Goal: Complete application form

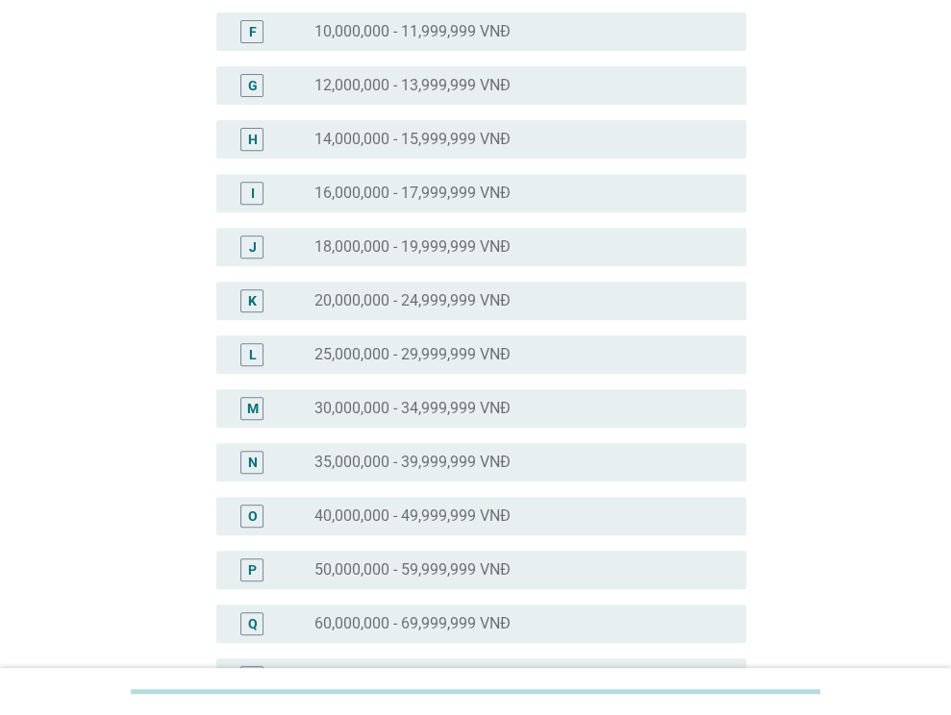
scroll to position [481, 0]
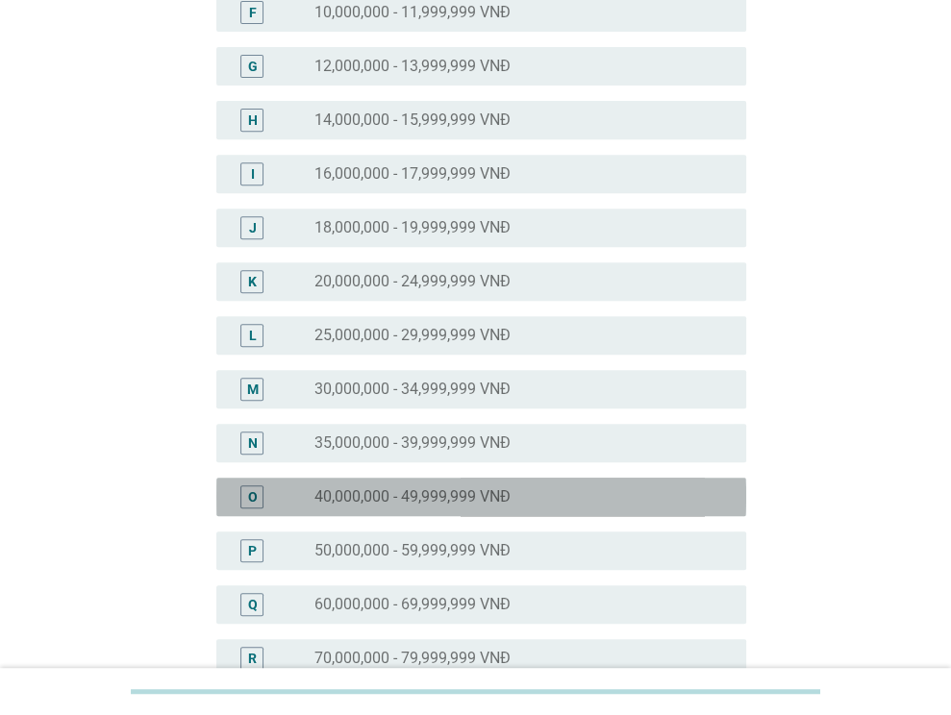
click at [355, 503] on label "40,000,000 - 49,999,999 VNĐ" at bounding box center [412, 496] width 196 height 19
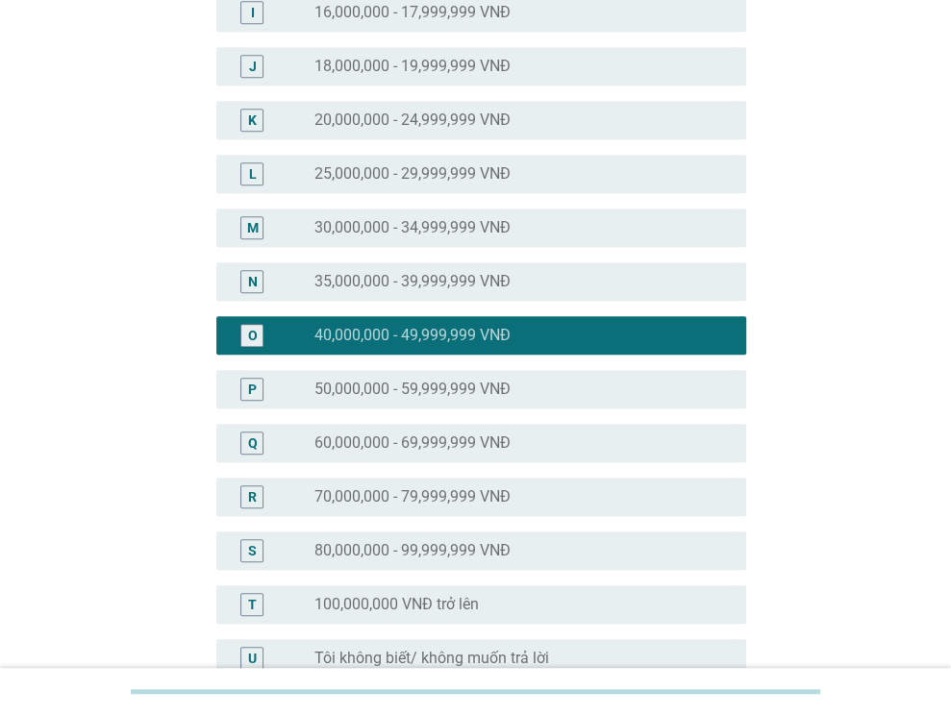
scroll to position [852, 0]
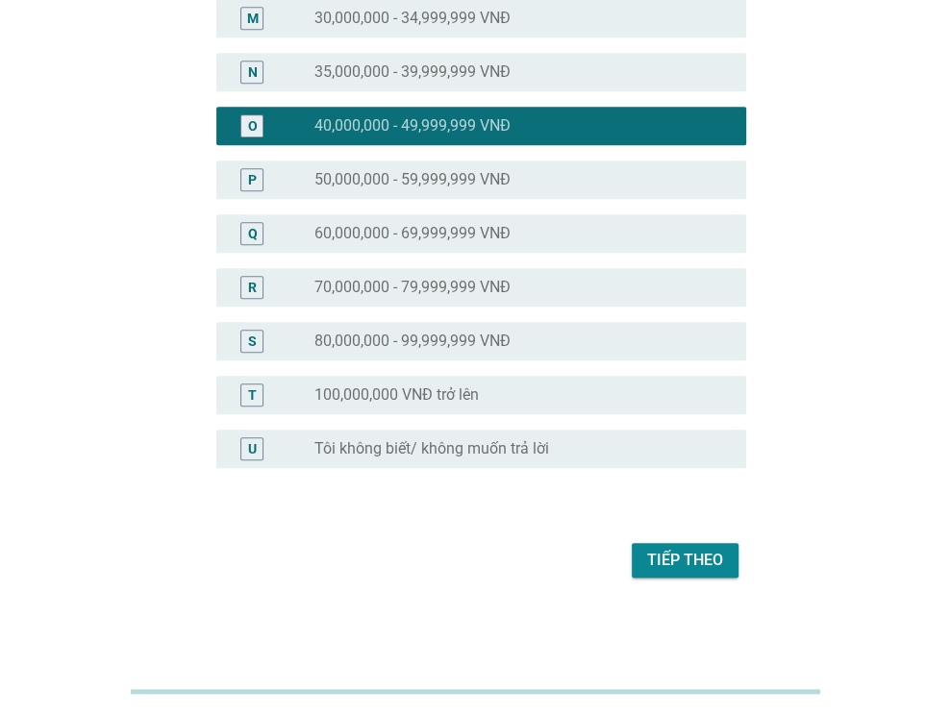
click at [720, 562] on div "Tiếp theo" at bounding box center [685, 560] width 76 height 23
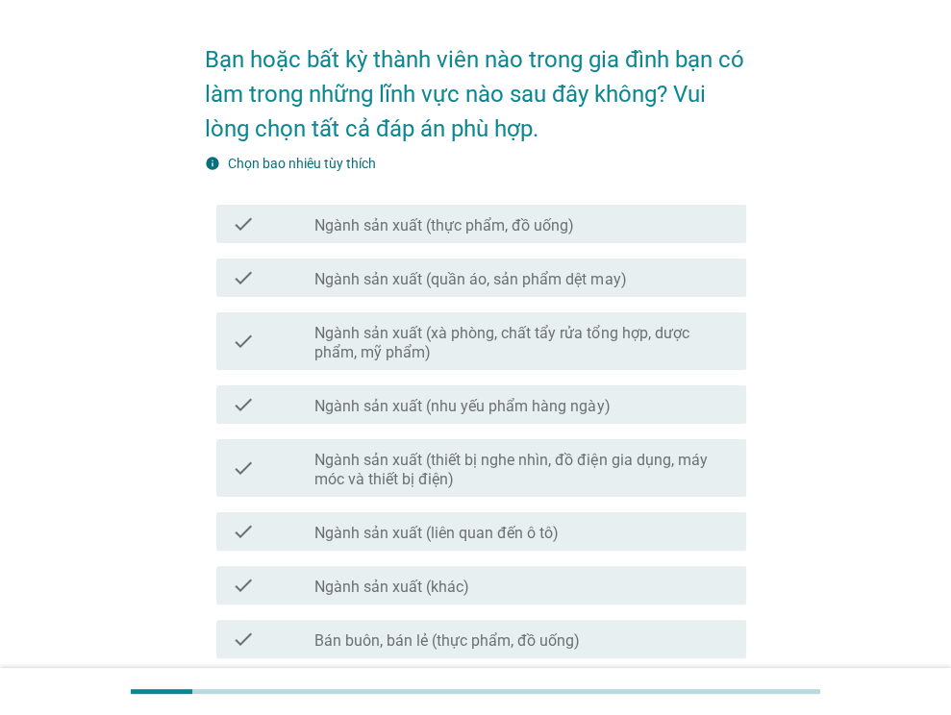
scroll to position [96, 0]
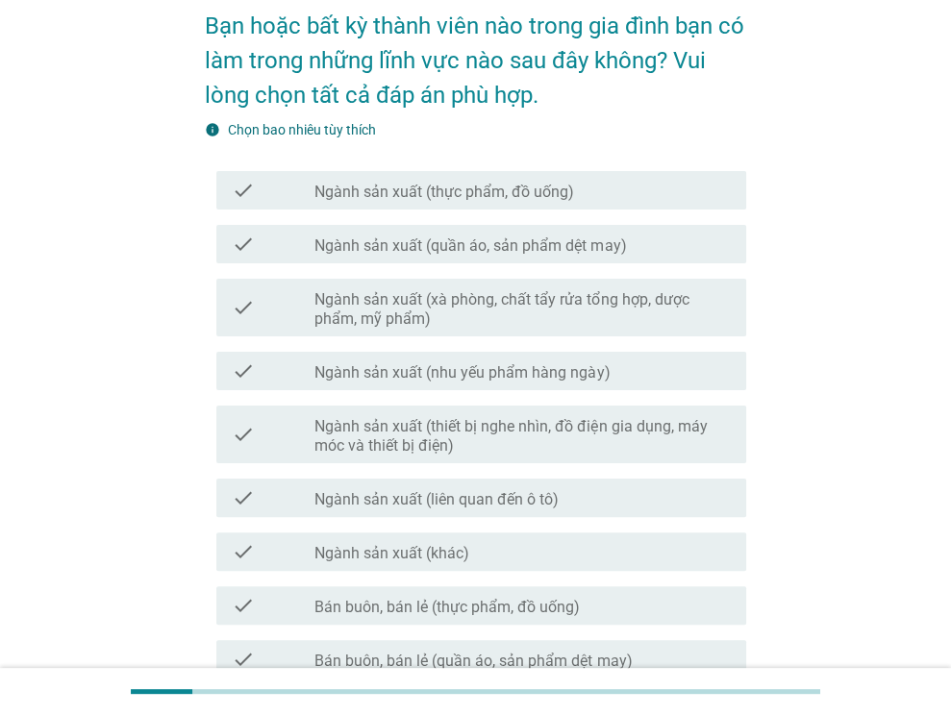
click at [361, 248] on label "Ngành sản xuất (quần áo, sản phẩm dệt may)" at bounding box center [469, 245] width 311 height 19
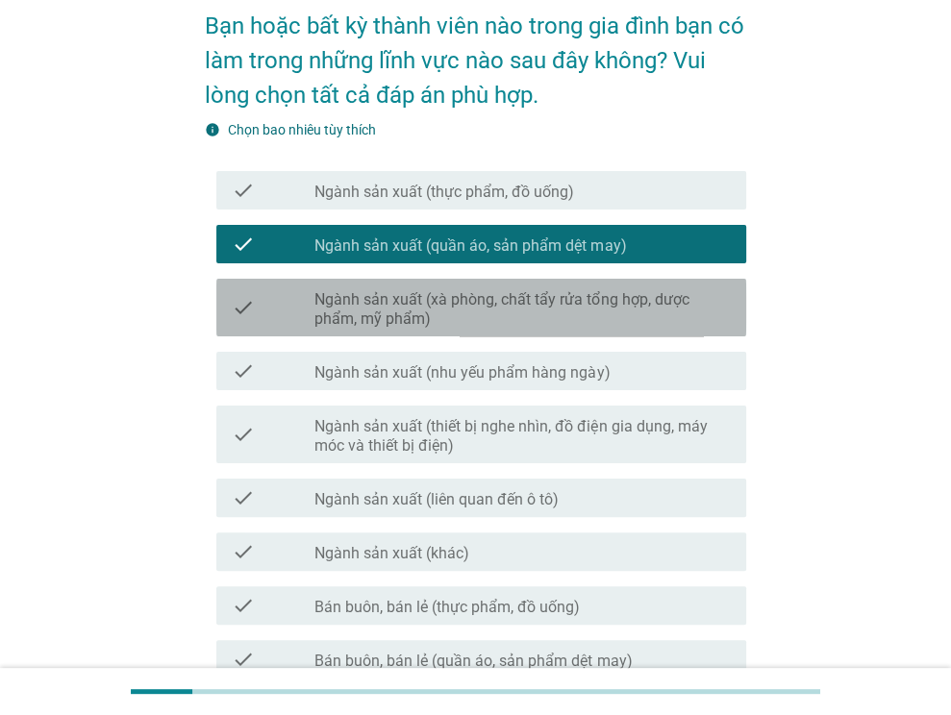
click at [369, 322] on label "Ngành sản xuất (xà phòng, chất tẩy rửa tổng hợp, dược phẩm, mỹ phẩm)" at bounding box center [522, 309] width 416 height 38
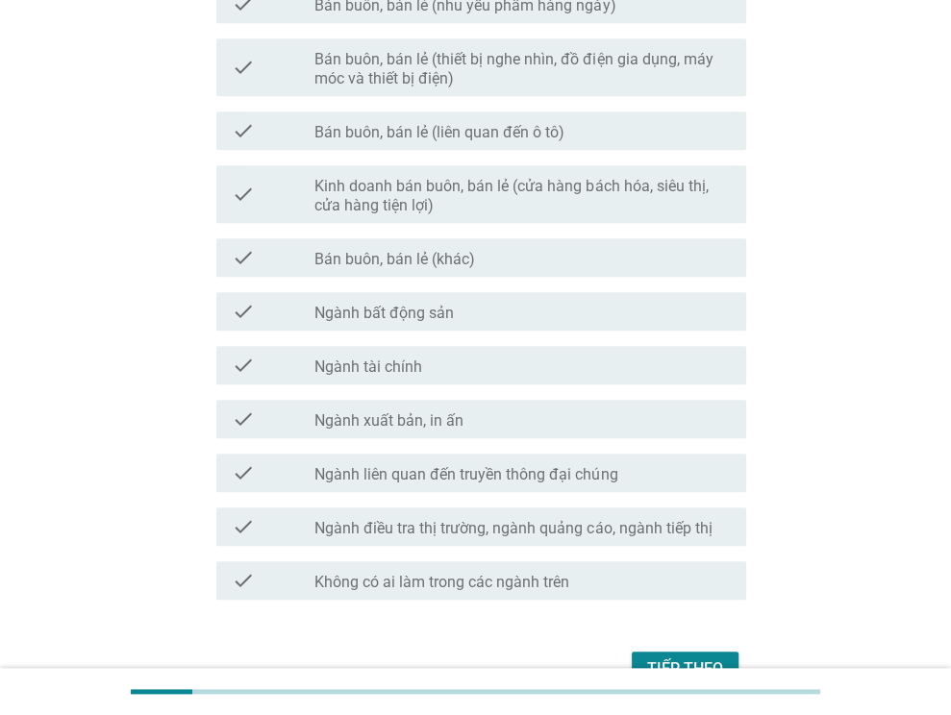
scroll to position [987, 0]
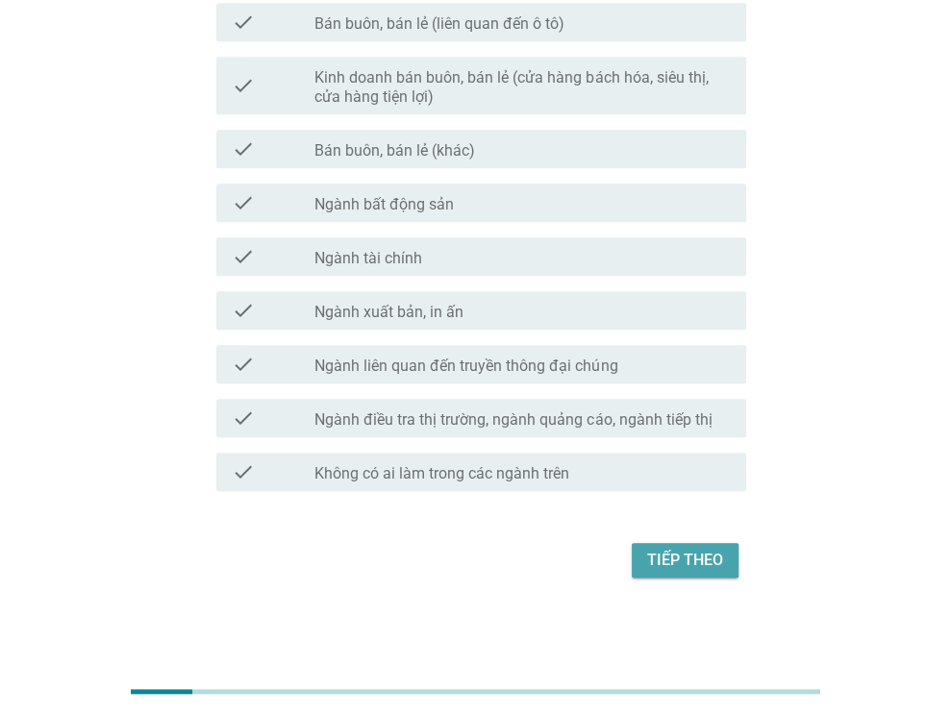
click at [665, 560] on div "Tiếp theo" at bounding box center [685, 560] width 76 height 23
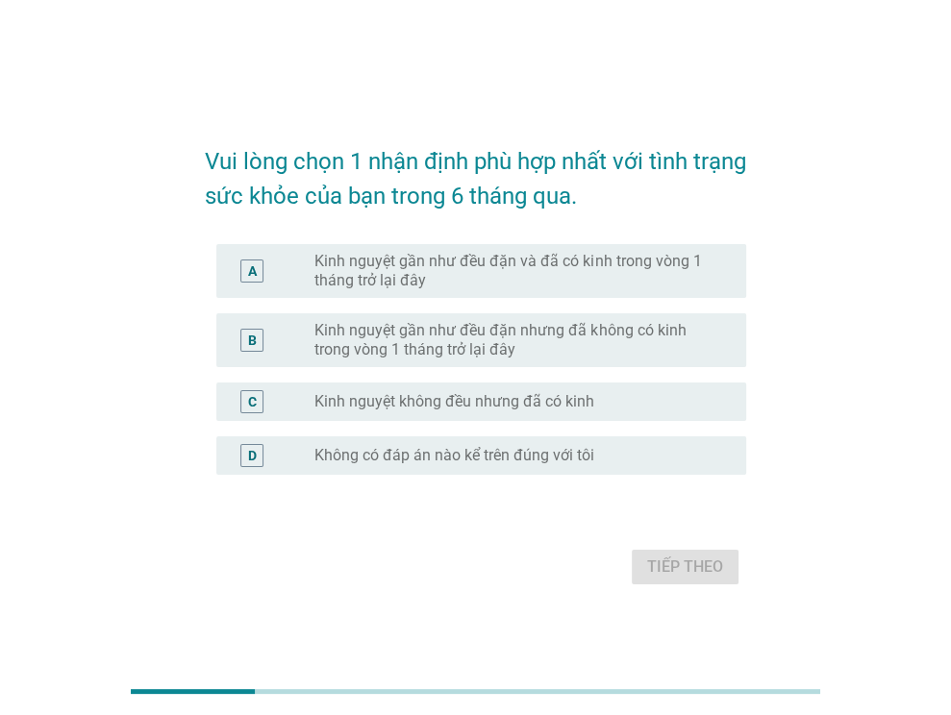
click at [367, 280] on label "Kinh nguyệt gần như đều đặn và đã có kinh trong vòng 1 tháng trở lại đây" at bounding box center [514, 271] width 401 height 38
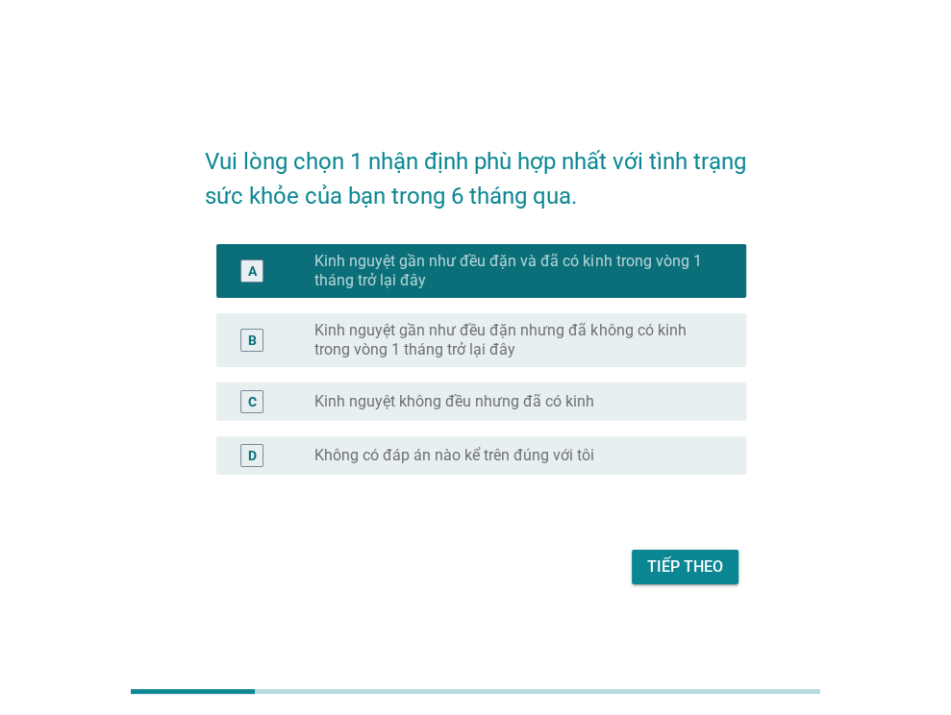
click at [663, 558] on div "Tiếp theo" at bounding box center [685, 567] width 76 height 23
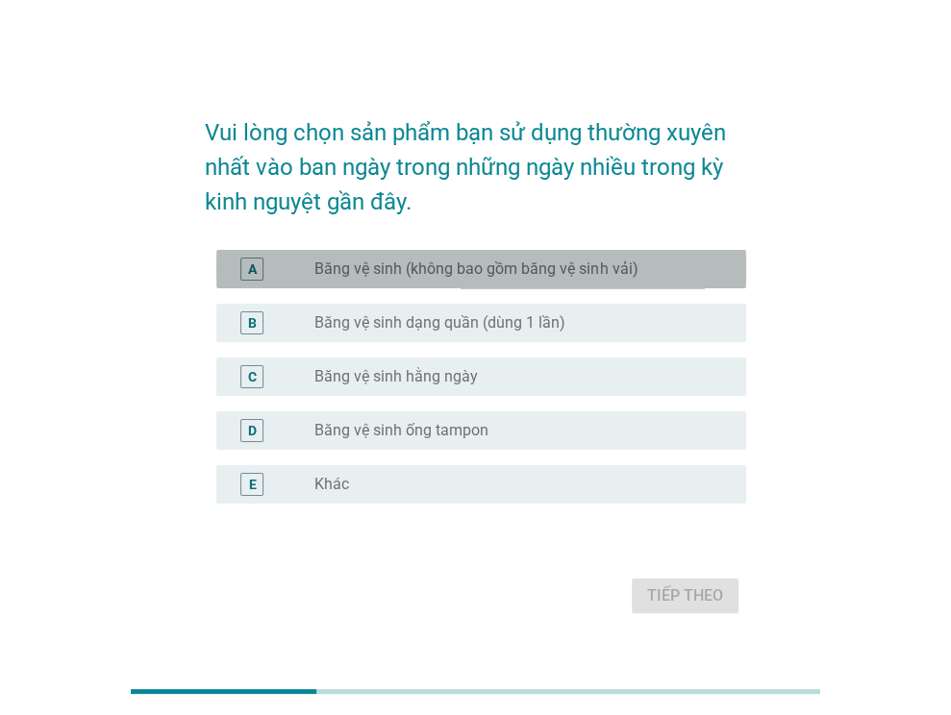
click at [363, 282] on div "A radio_button_unchecked Băng vệ sinh (không bao gồm băng vệ sinh vải)" at bounding box center [481, 269] width 530 height 38
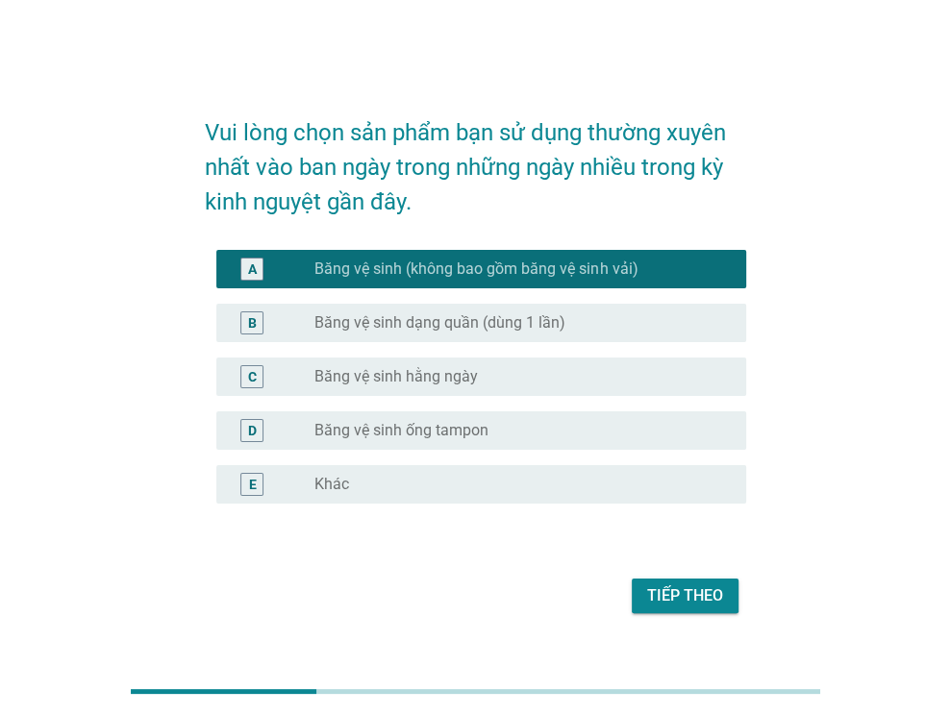
click at [366, 325] on label "Băng vệ sinh dạng quần (dùng 1 lần)" at bounding box center [439, 322] width 251 height 19
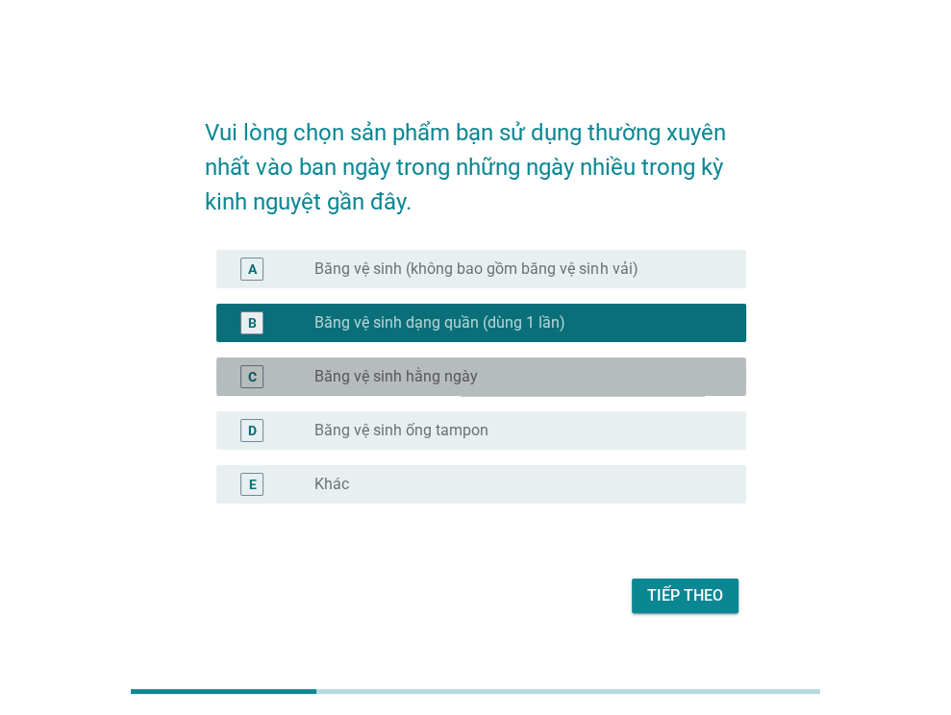
click at [351, 372] on label "Băng vệ sinh hằng ngày" at bounding box center [395, 376] width 163 height 19
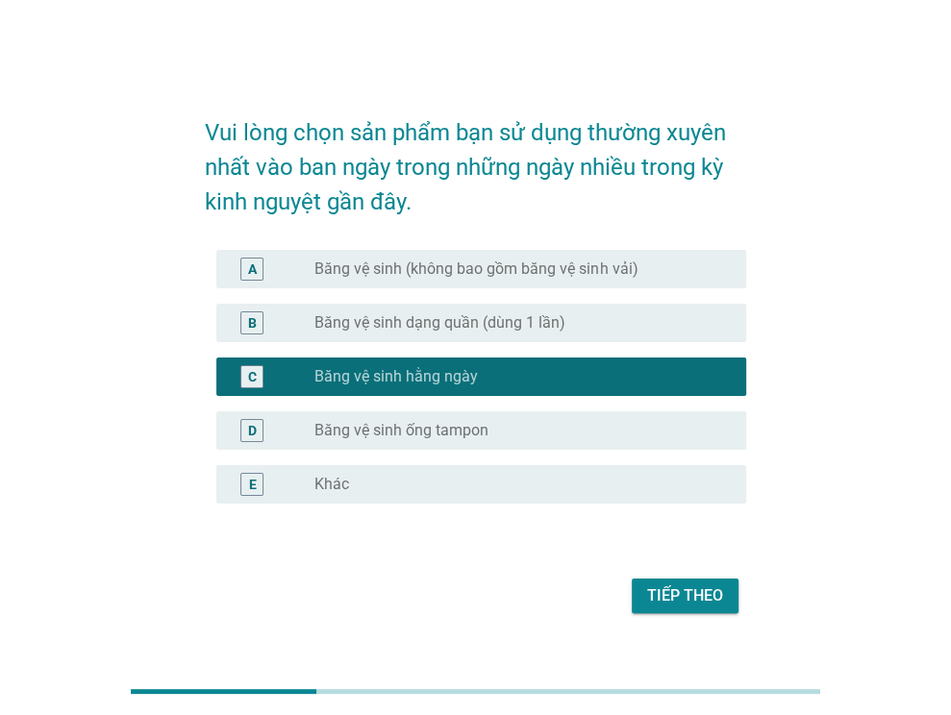
click at [372, 275] on label "Băng vệ sinh (không bao gồm băng vệ sinh vải)" at bounding box center [475, 269] width 323 height 19
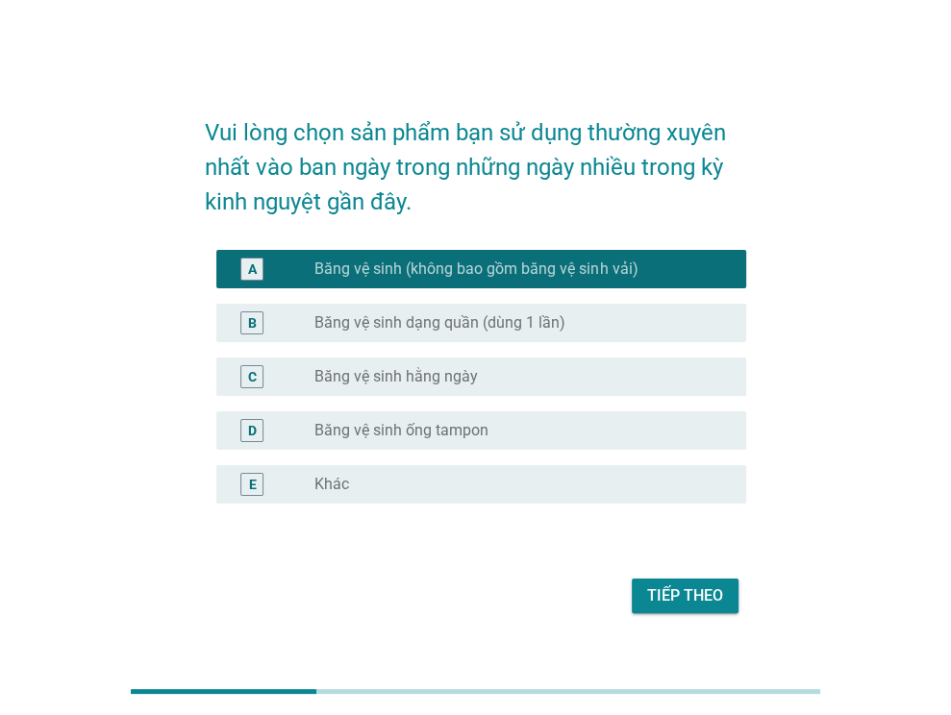
click at [687, 596] on div "Tiếp theo" at bounding box center [685, 595] width 76 height 23
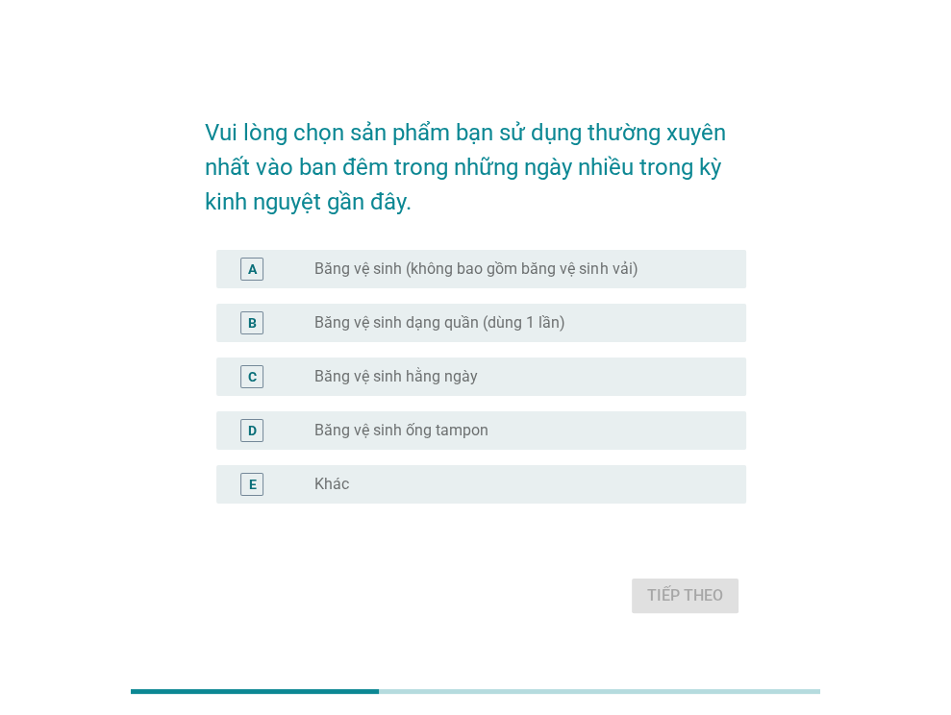
click at [350, 315] on label "Băng vệ sinh dạng quần (dùng 1 lần)" at bounding box center [439, 322] width 251 height 19
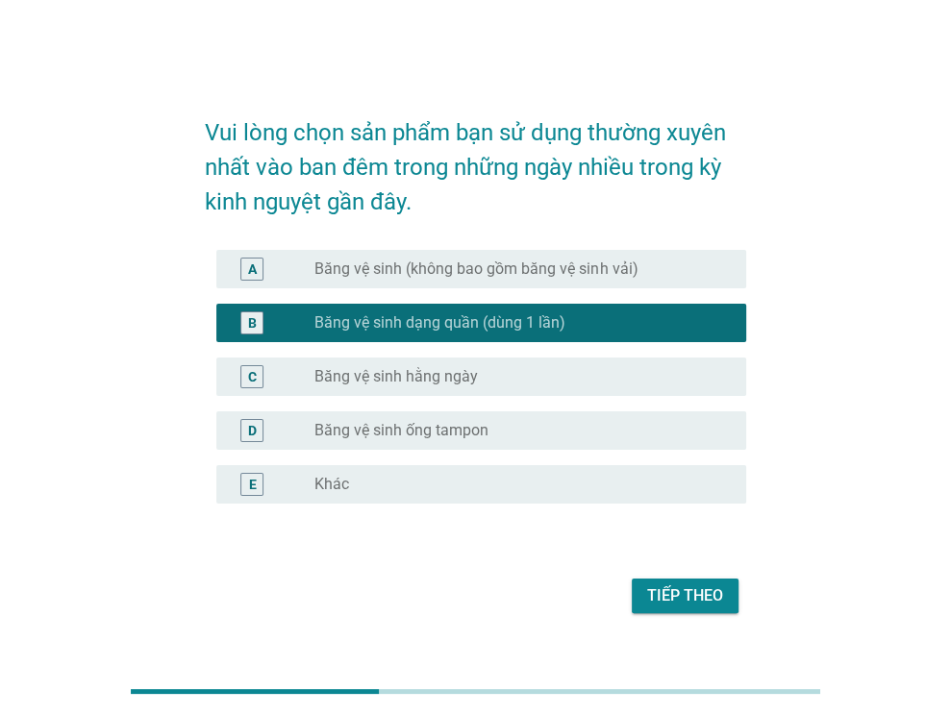
click at [681, 605] on div "Tiếp theo" at bounding box center [685, 595] width 76 height 23
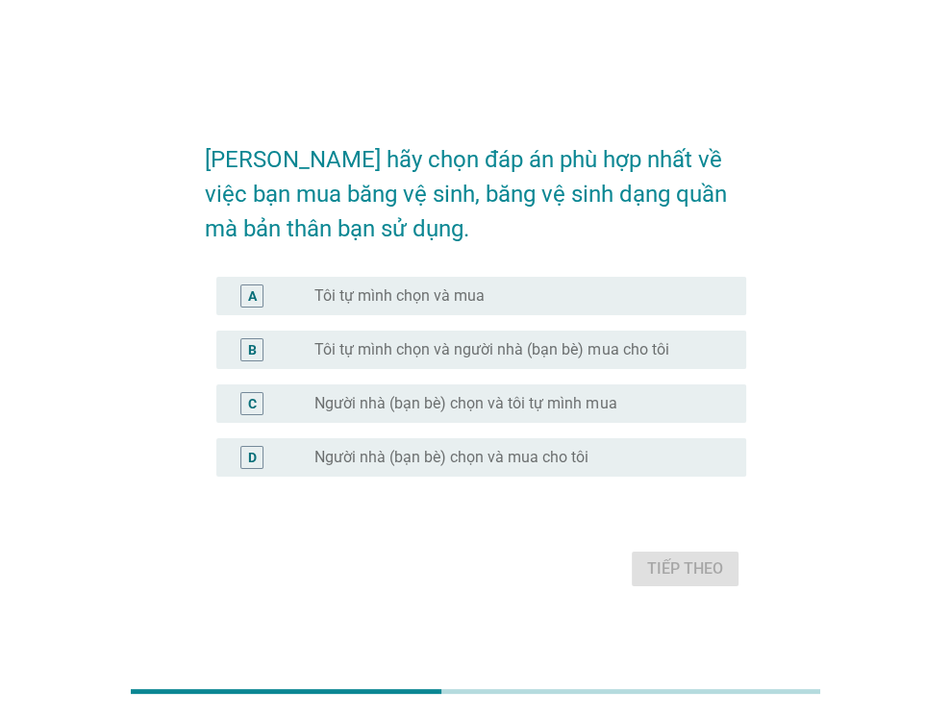
click at [369, 302] on label "Tôi tự mình chọn và mua" at bounding box center [399, 295] width 170 height 19
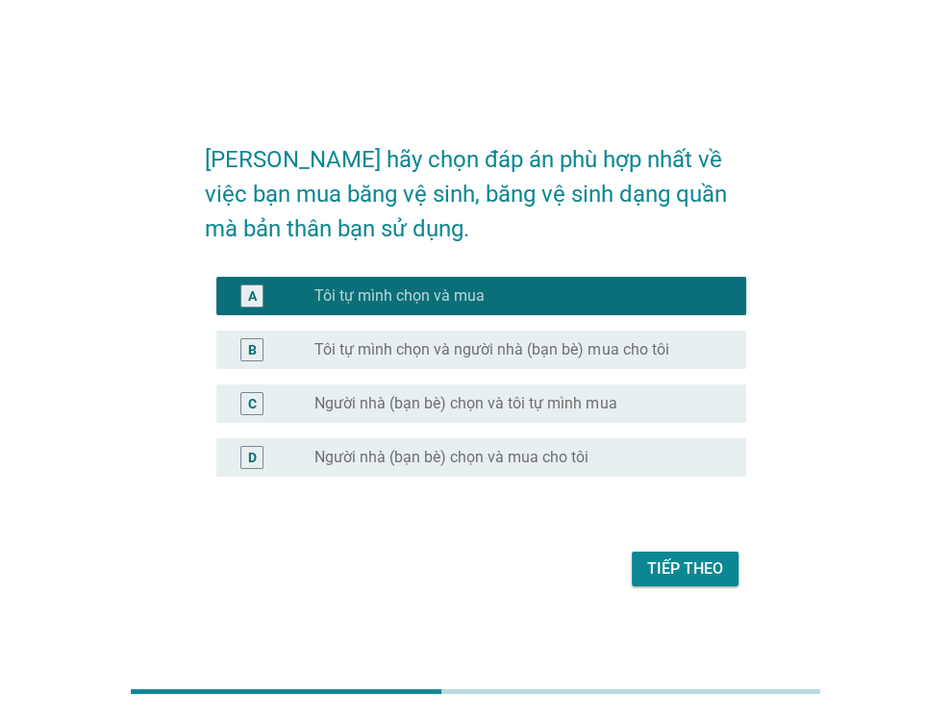
click at [692, 577] on div "Tiếp theo" at bounding box center [685, 568] width 76 height 23
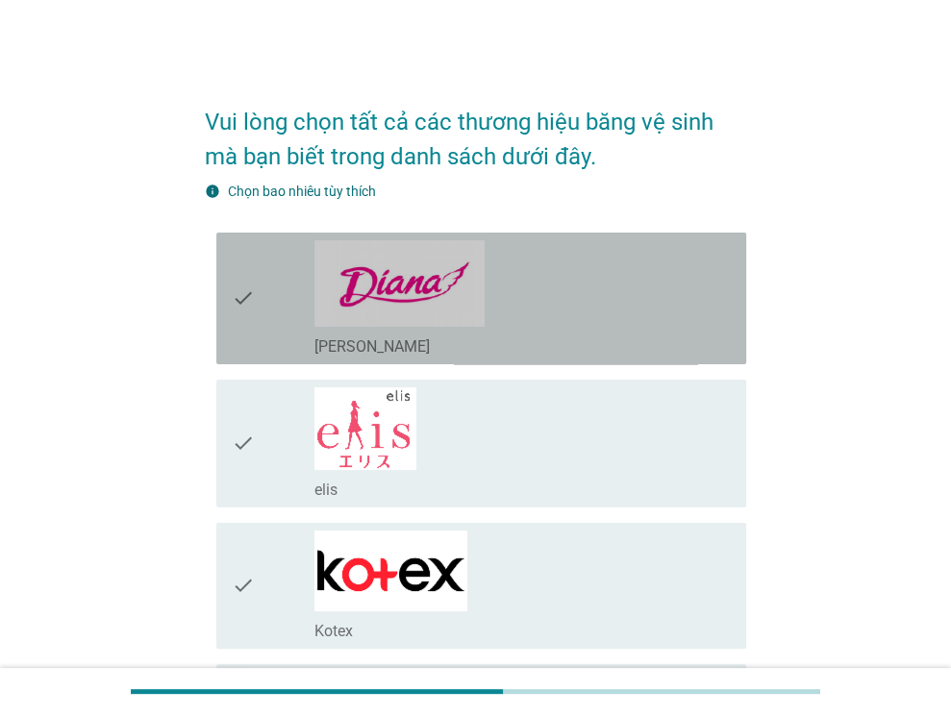
click at [285, 310] on div "check" at bounding box center [274, 298] width 84 height 116
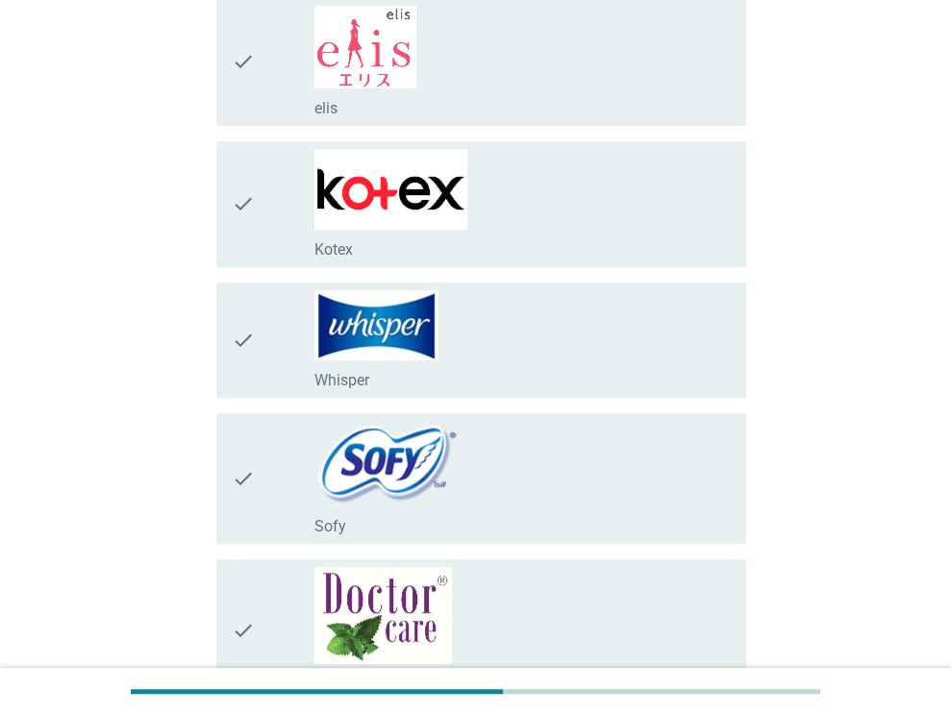
scroll to position [384, 0]
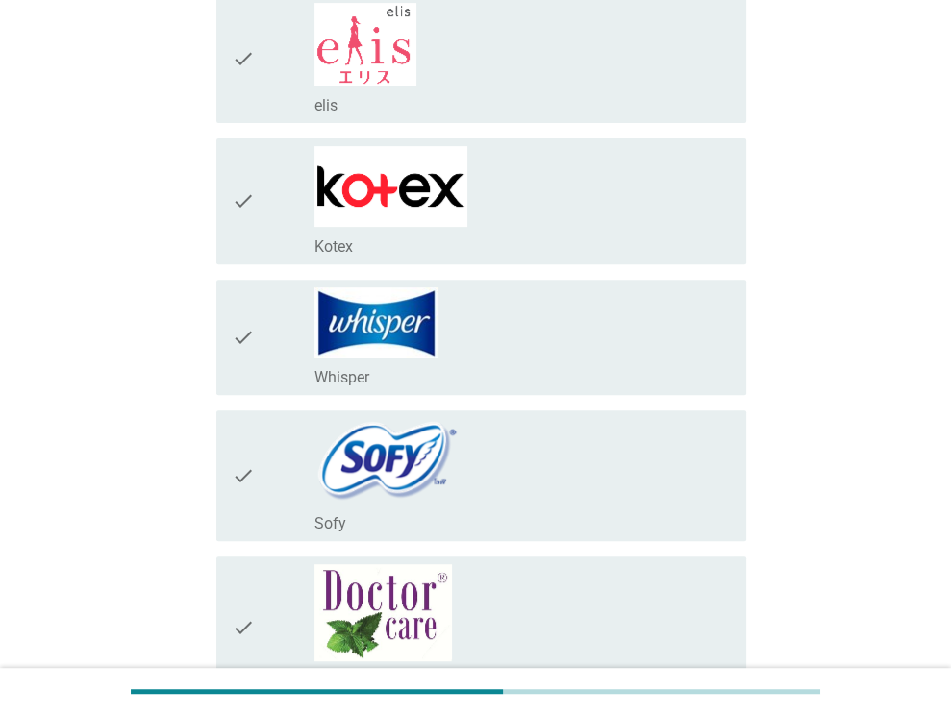
click at [370, 235] on div "check_box_outline_blank Kotex" at bounding box center [522, 245] width 416 height 23
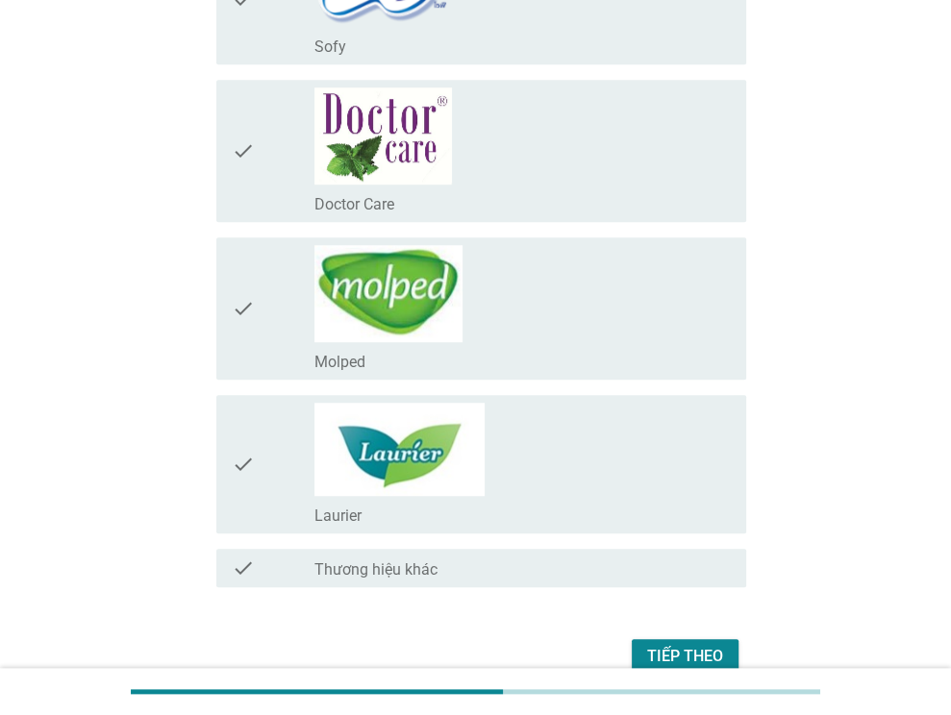
scroll to position [865, 0]
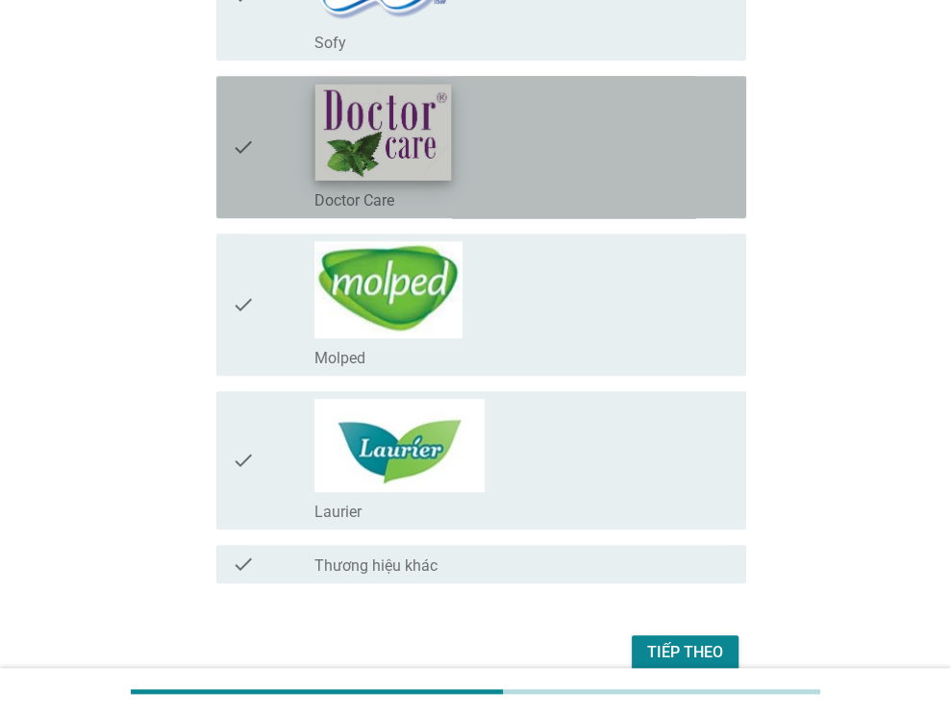
click at [447, 133] on img at bounding box center [383, 132] width 136 height 96
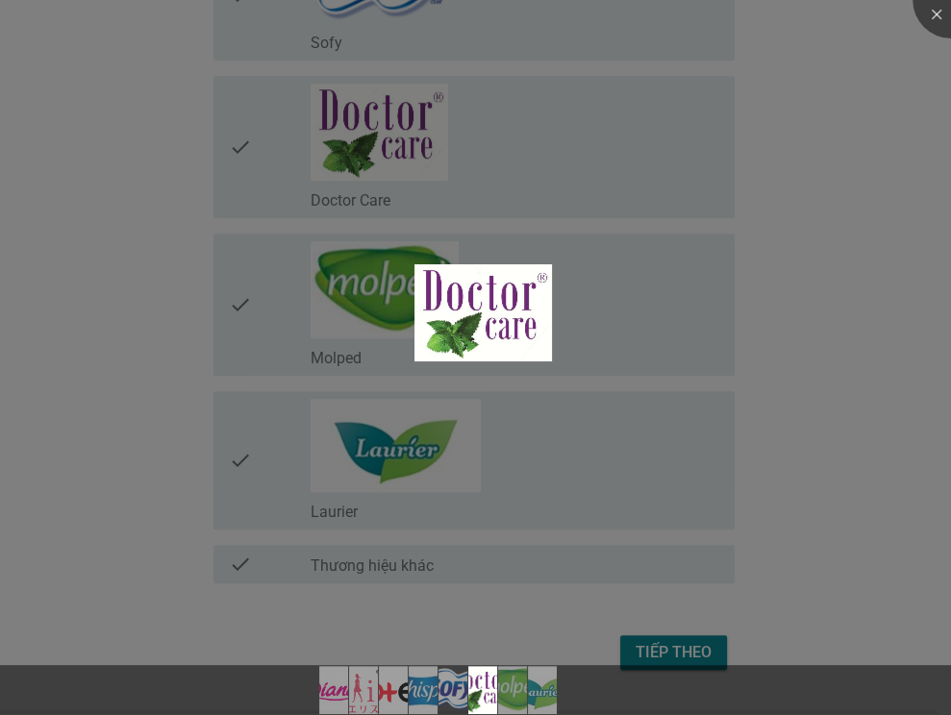
click at [103, 386] on div at bounding box center [475, 357] width 951 height 715
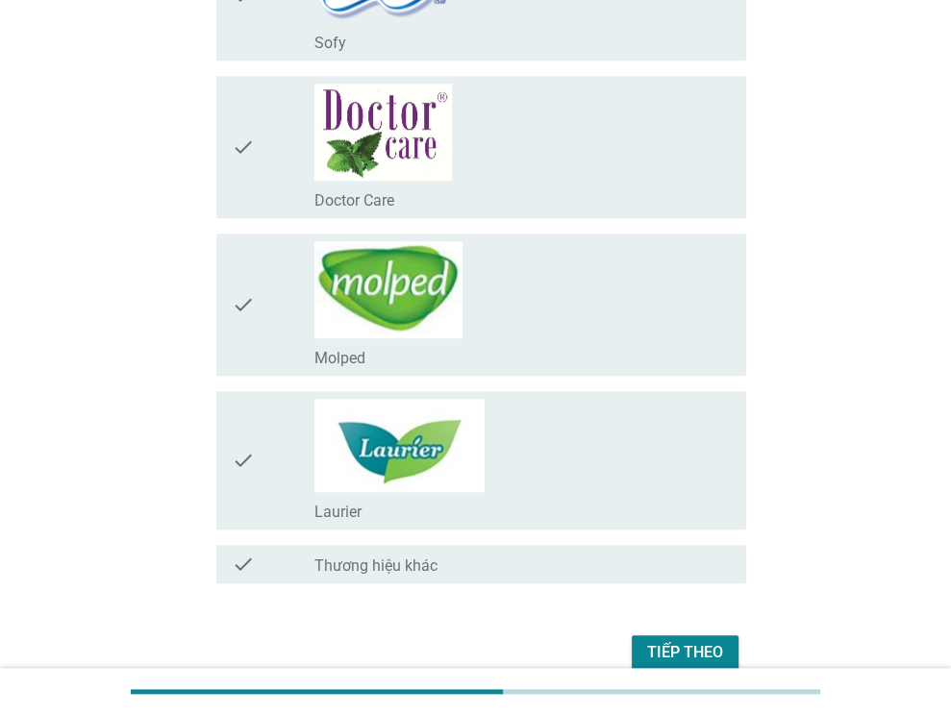
click at [302, 170] on div "check" at bounding box center [274, 147] width 84 height 127
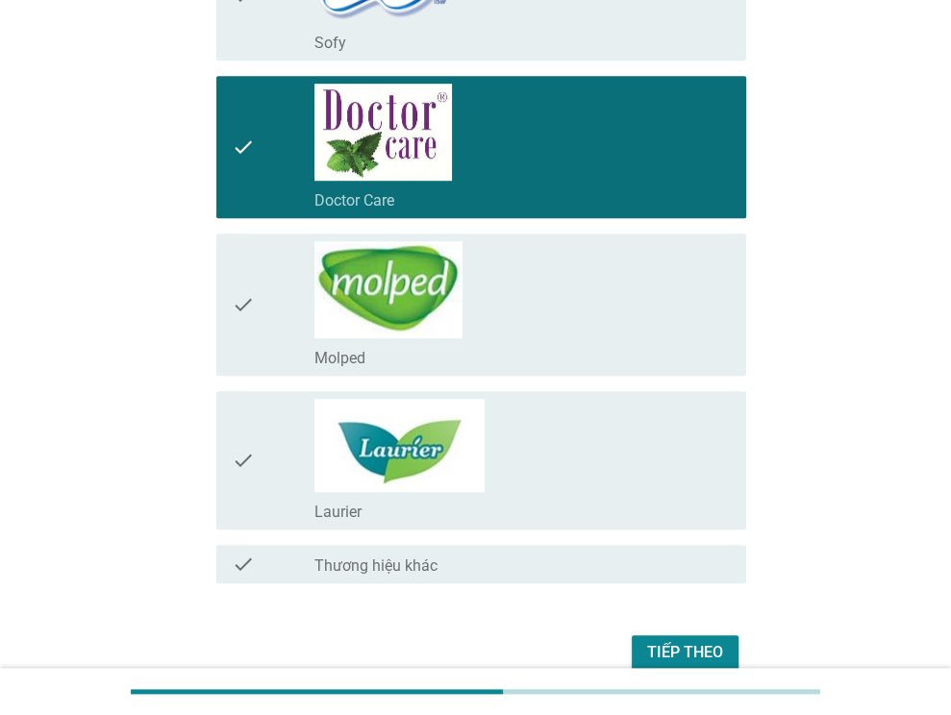
click at [665, 656] on div "Tiếp theo" at bounding box center [685, 652] width 76 height 23
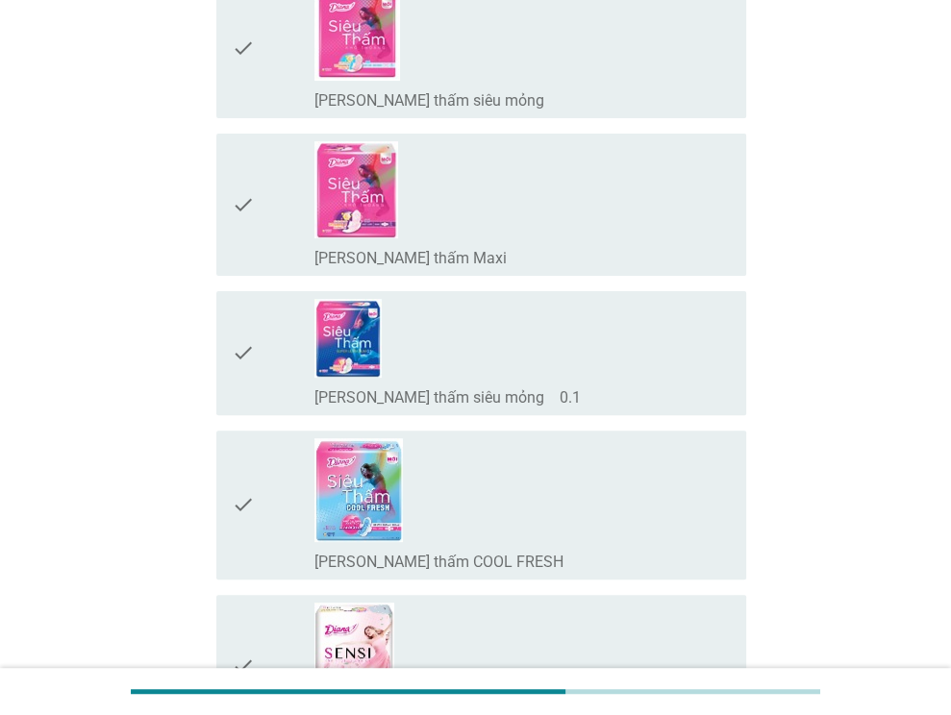
scroll to position [0, 0]
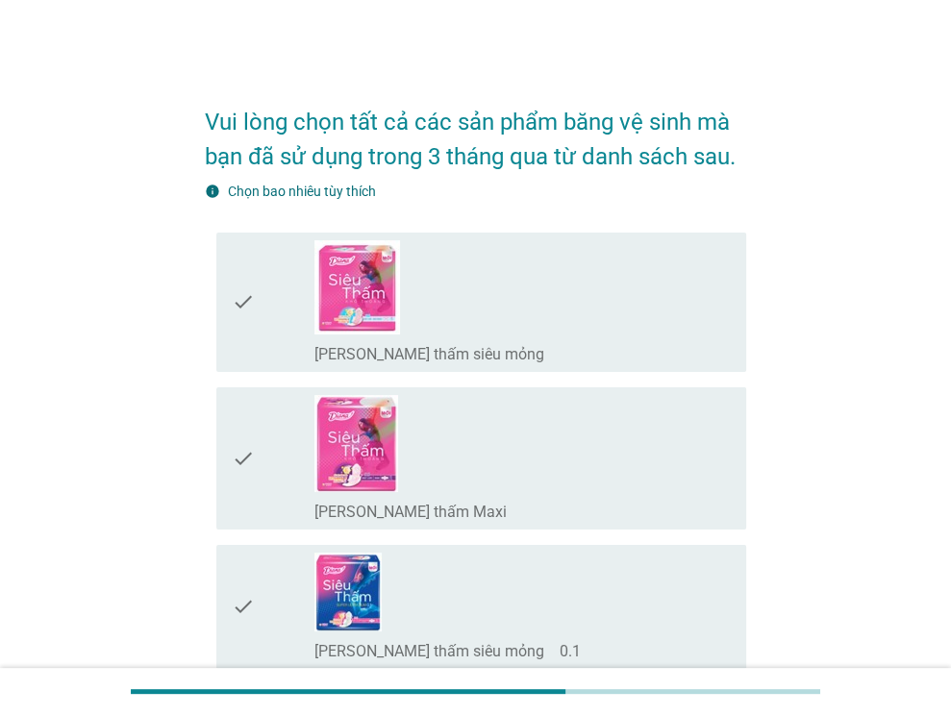
click at [276, 464] on div "check" at bounding box center [274, 458] width 84 height 127
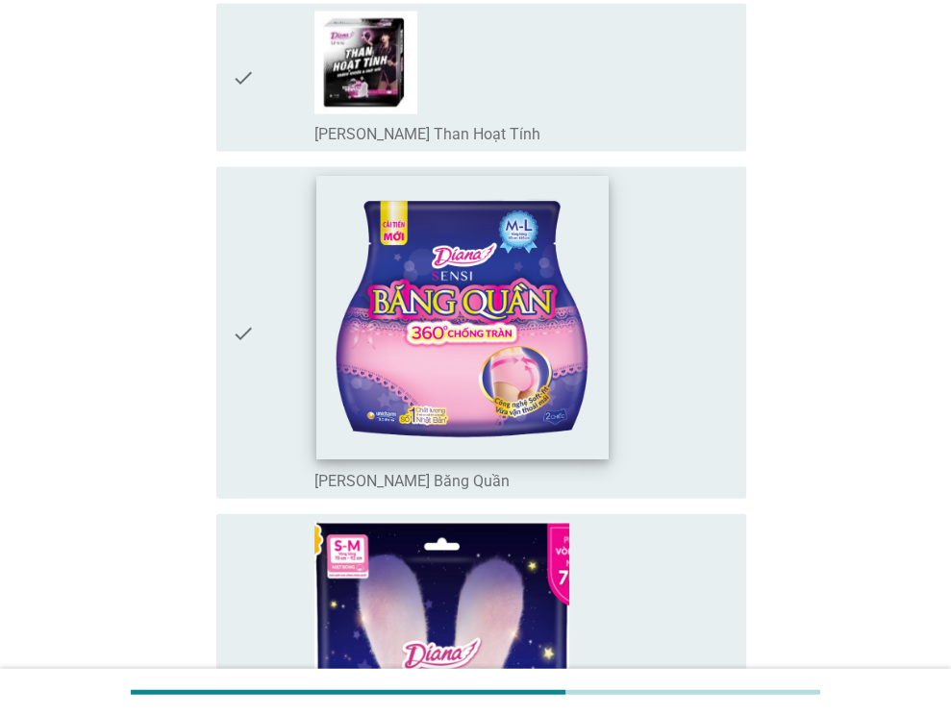
scroll to position [2884, 0]
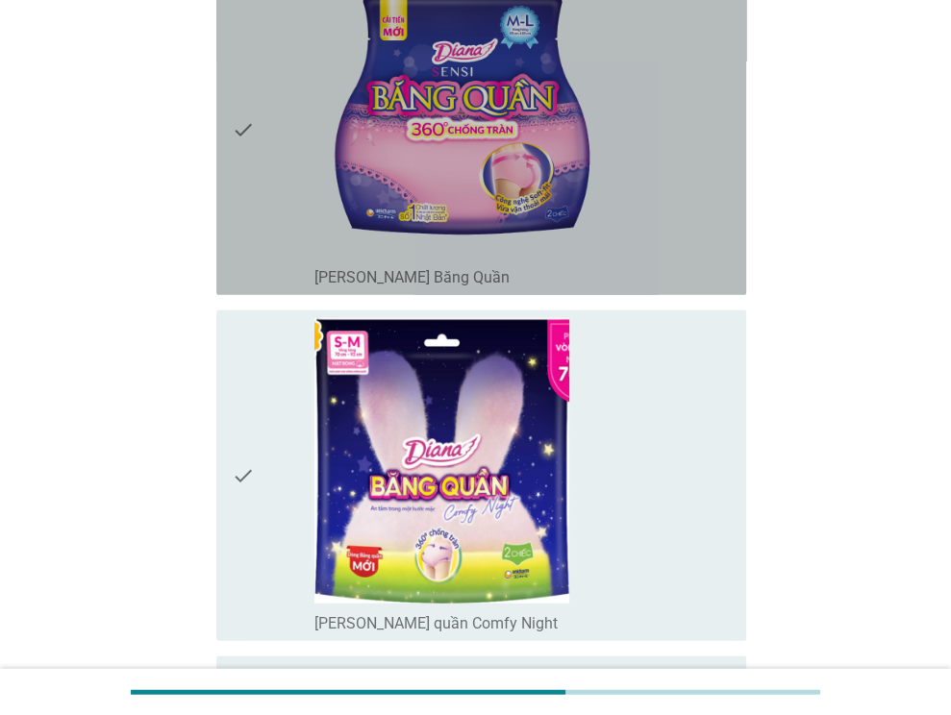
click at [269, 159] on div "check" at bounding box center [274, 129] width 84 height 316
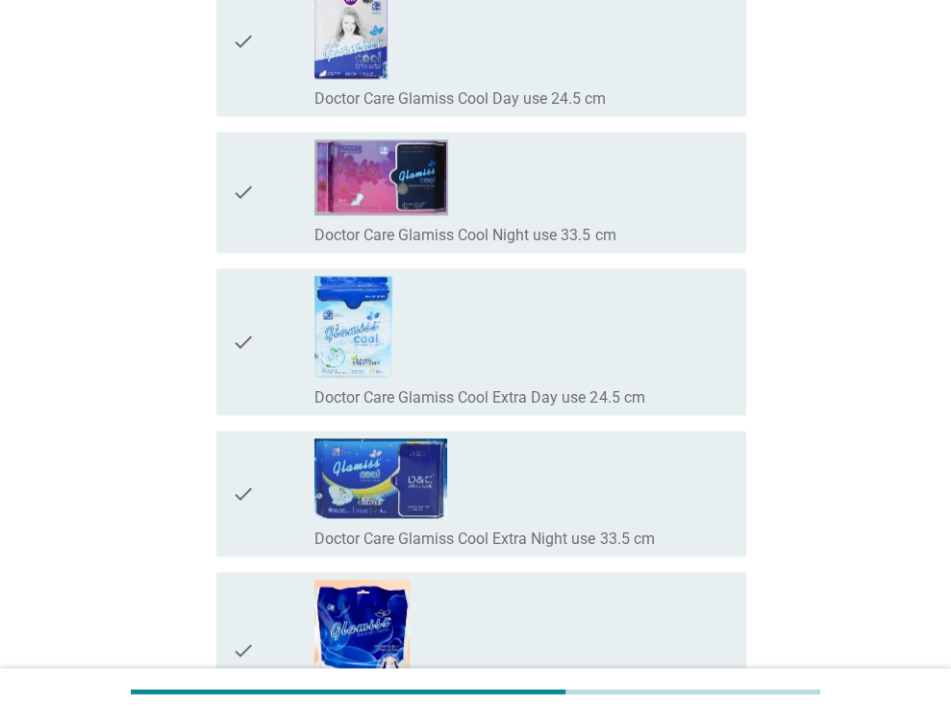
scroll to position [16242, 0]
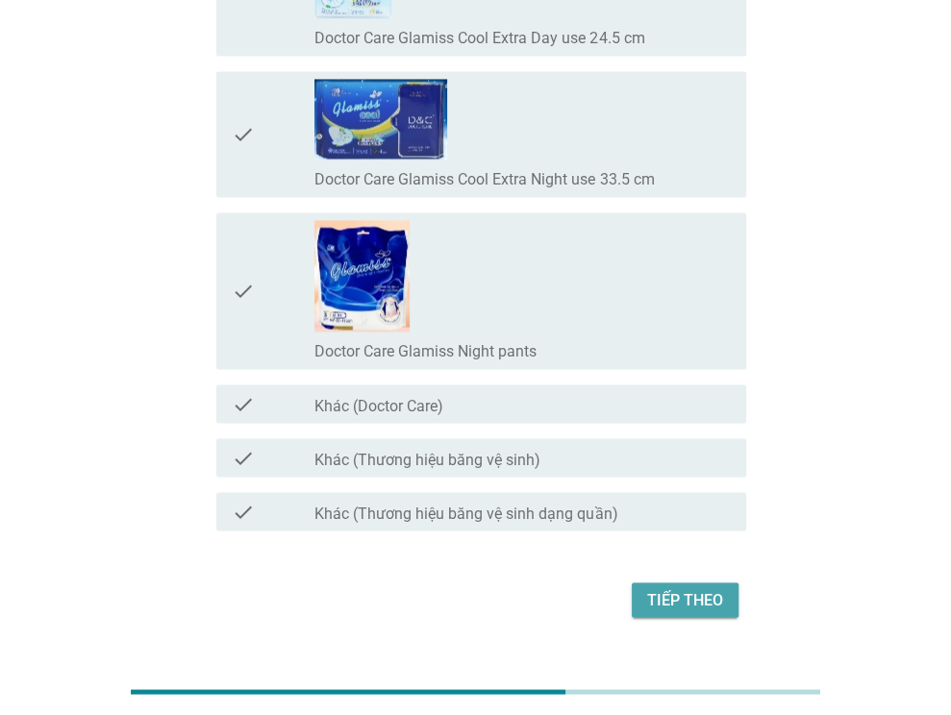
click at [696, 588] on div "Tiếp theo" at bounding box center [685, 599] width 76 height 23
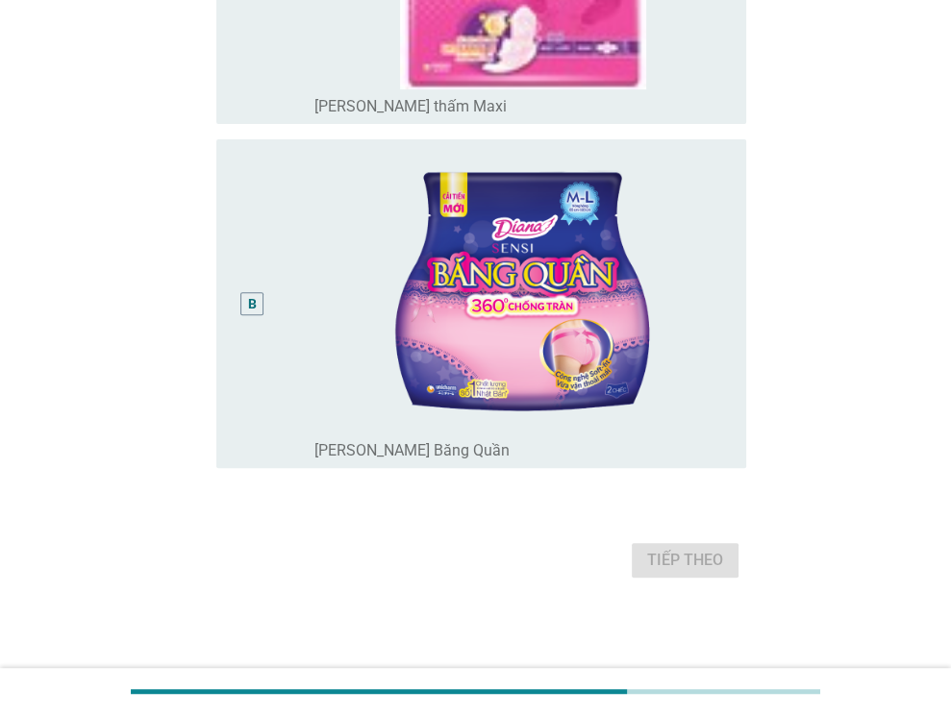
scroll to position [0, 0]
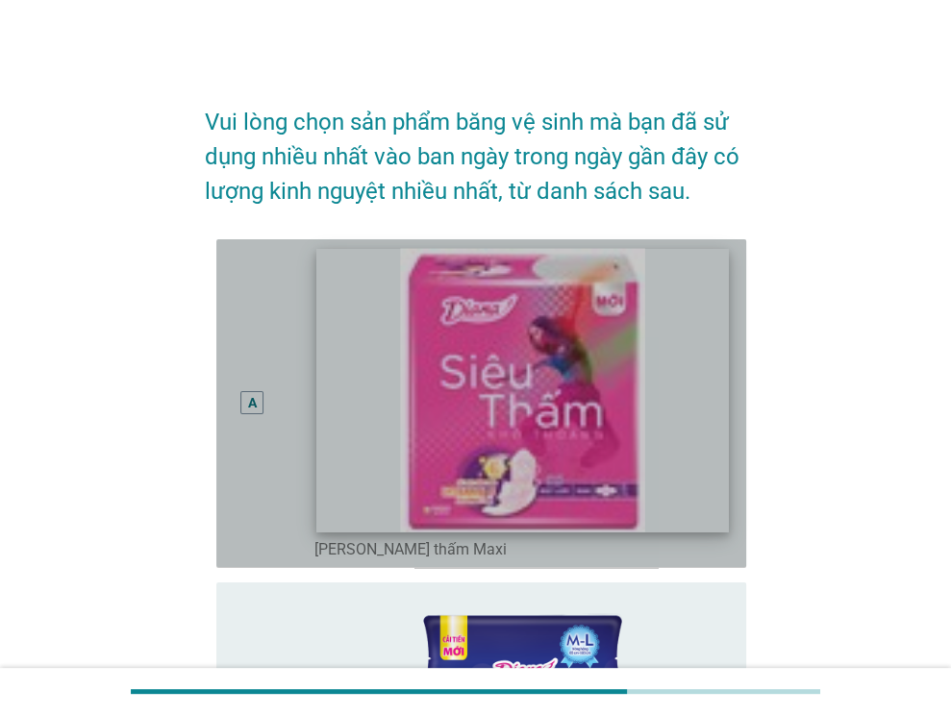
click at [644, 426] on img at bounding box center [522, 390] width 411 height 284
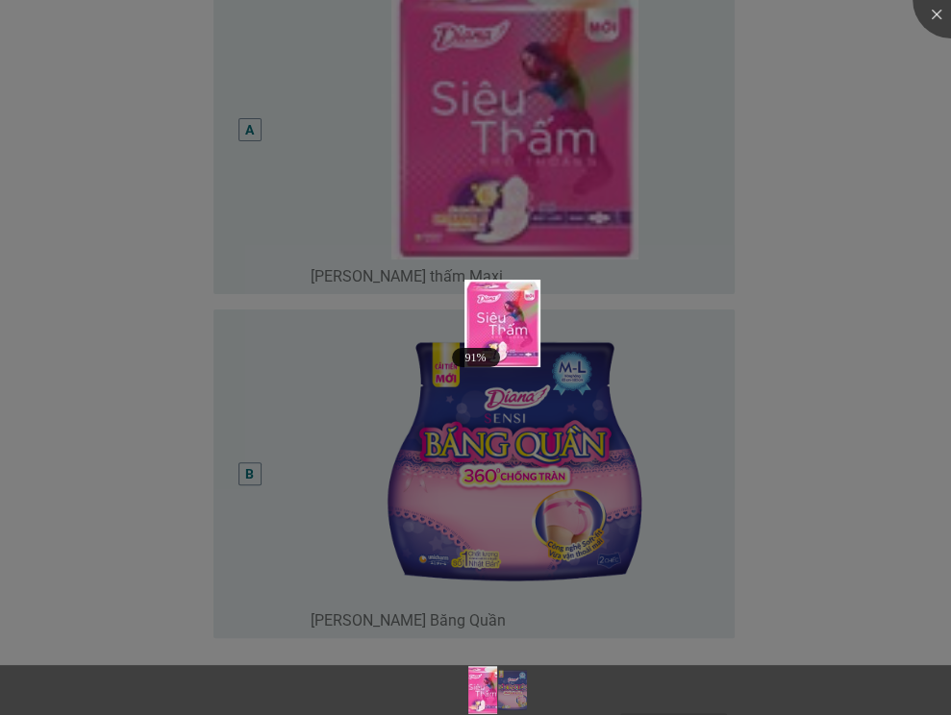
scroll to position [396, 0]
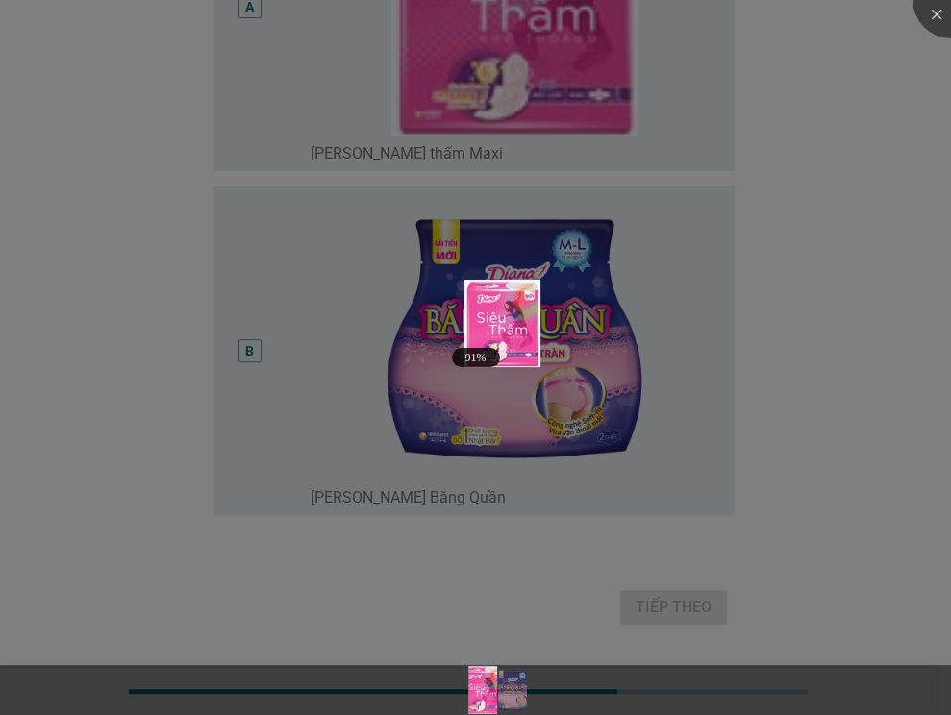
click at [83, 368] on div at bounding box center [475, 357] width 951 height 715
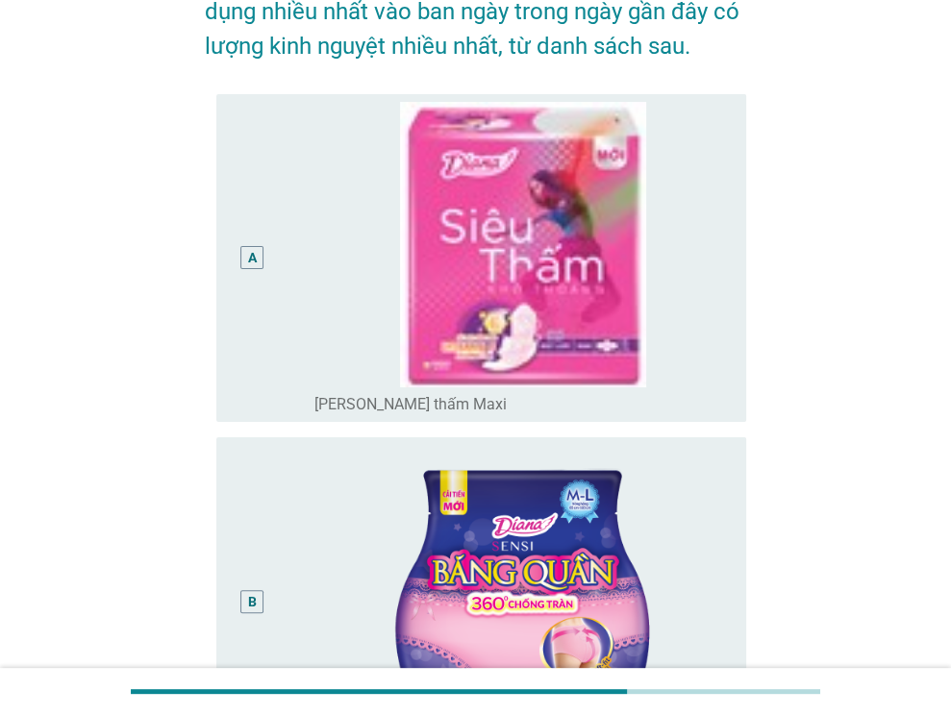
scroll to position [108, 0]
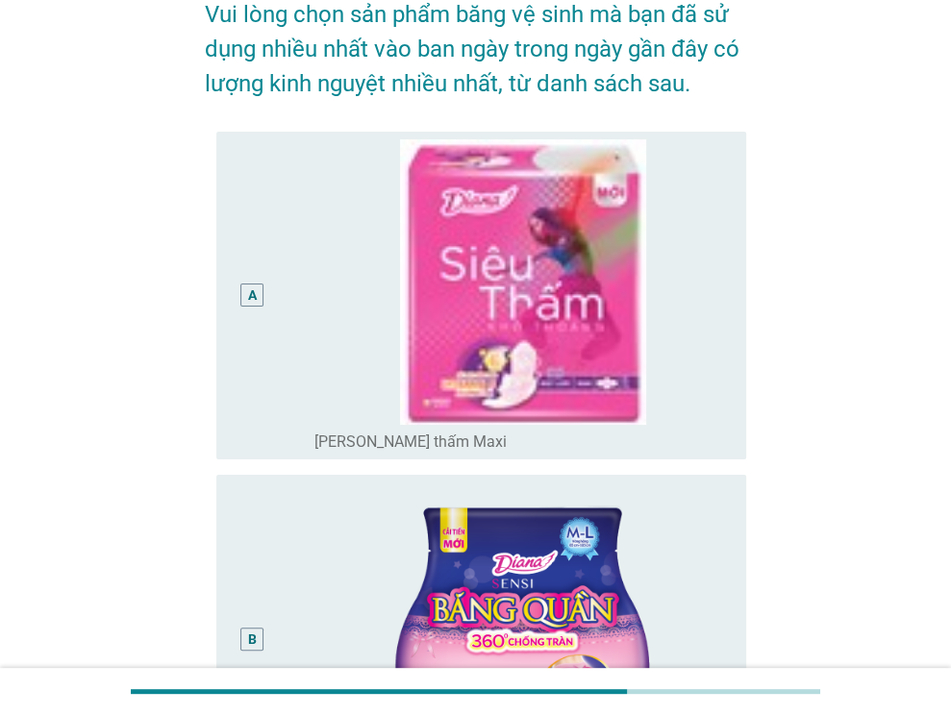
click at [261, 231] on div "A" at bounding box center [252, 295] width 41 height 313
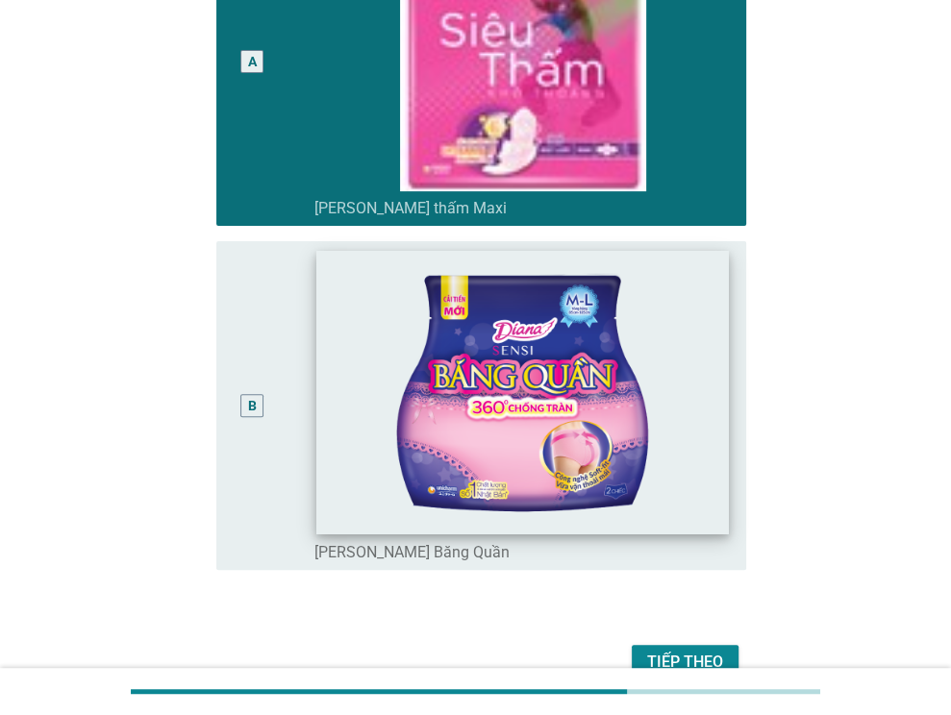
scroll to position [443, 0]
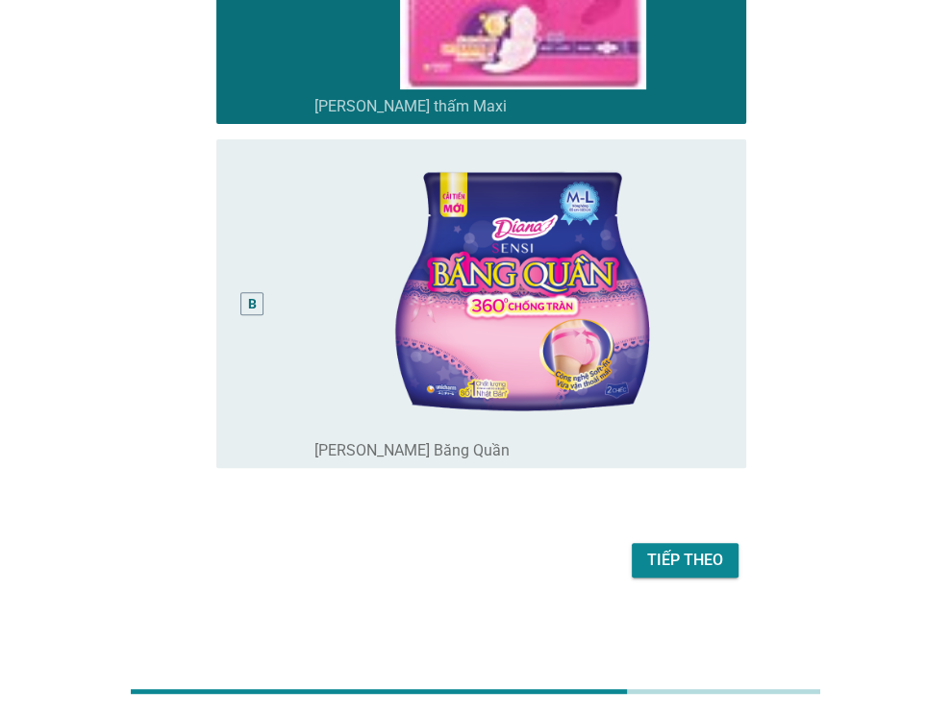
click at [665, 537] on div "Tiếp theo" at bounding box center [475, 560] width 541 height 46
click at [671, 557] on div "Tiếp theo" at bounding box center [685, 560] width 76 height 23
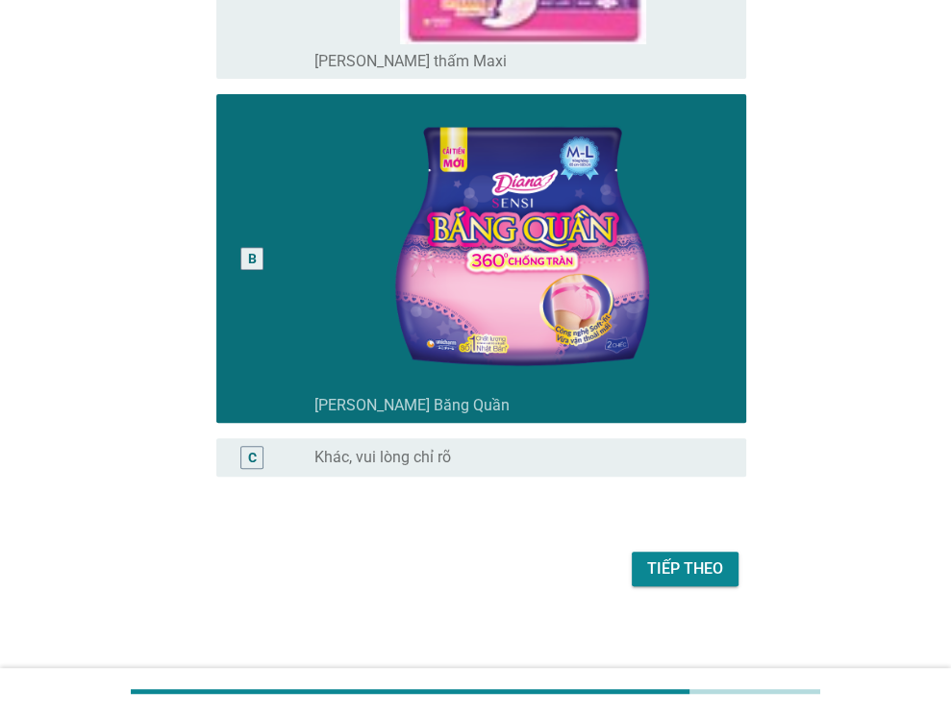
scroll to position [497, 0]
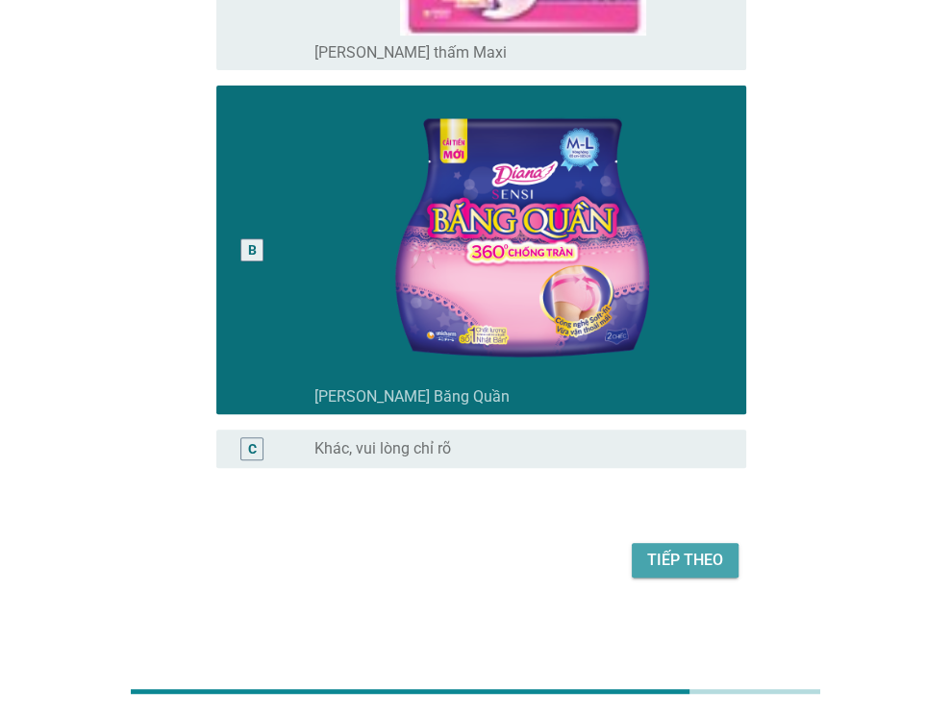
click at [644, 565] on button "Tiếp theo" at bounding box center [684, 560] width 107 height 35
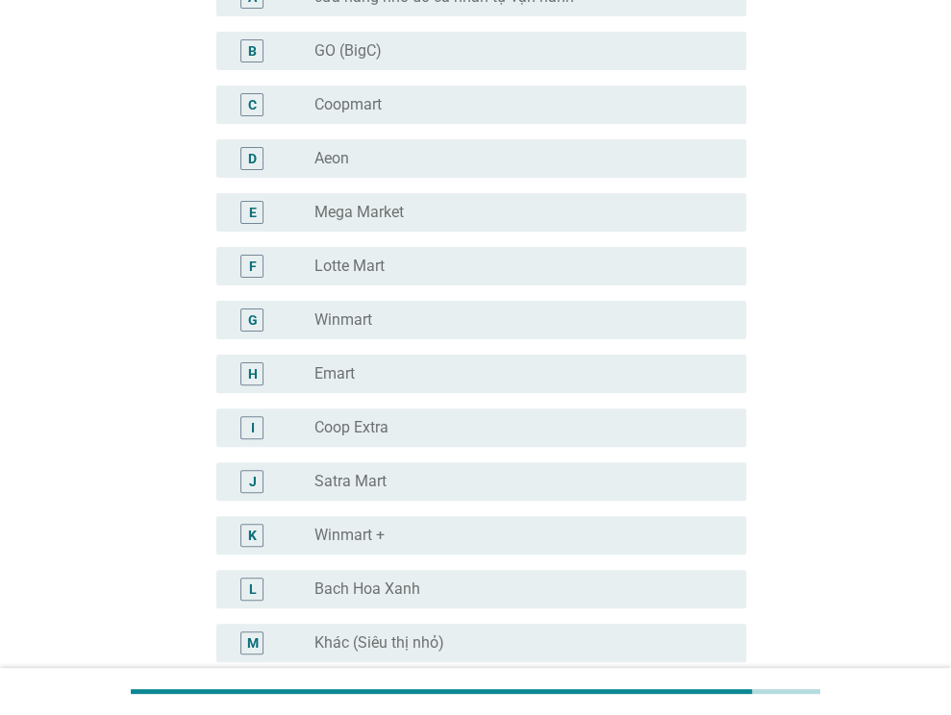
scroll to position [288, 0]
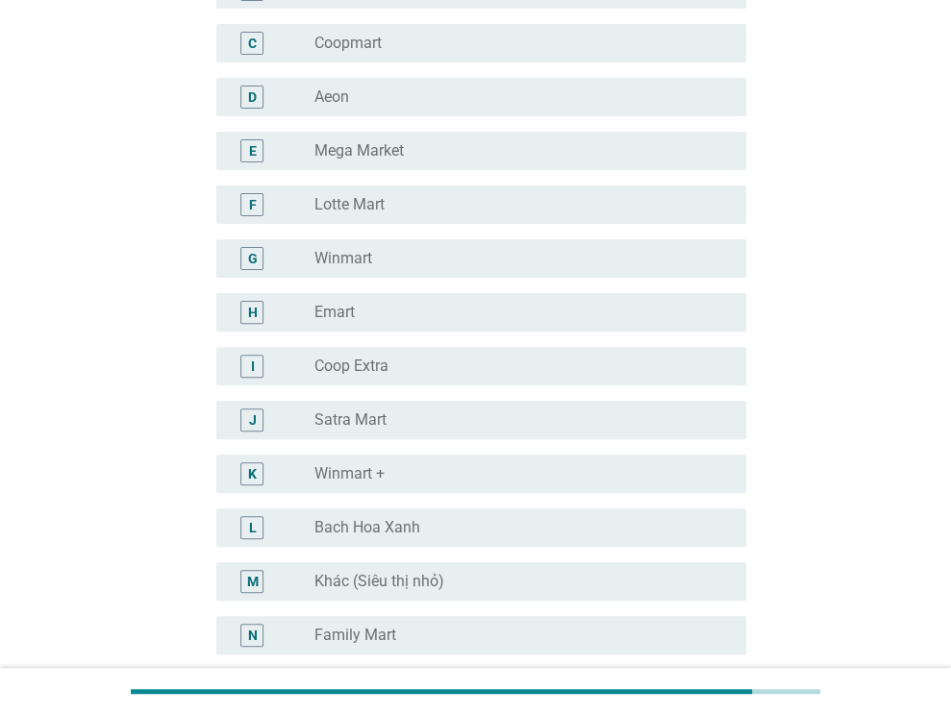
click at [356, 482] on label "Winmart +" at bounding box center [349, 473] width 70 height 19
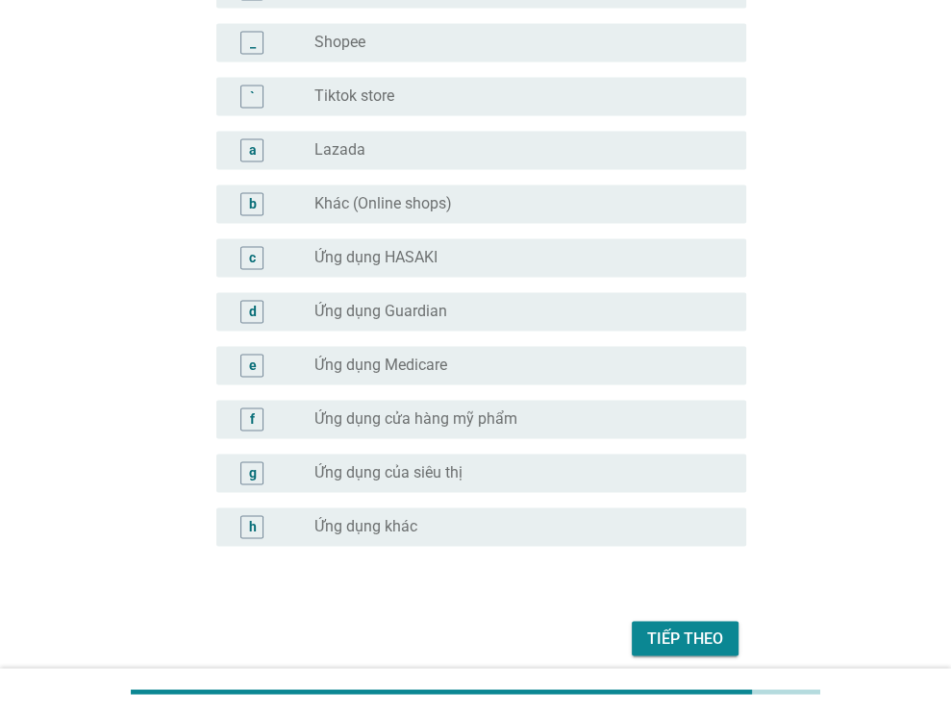
scroll to position [1826, 0]
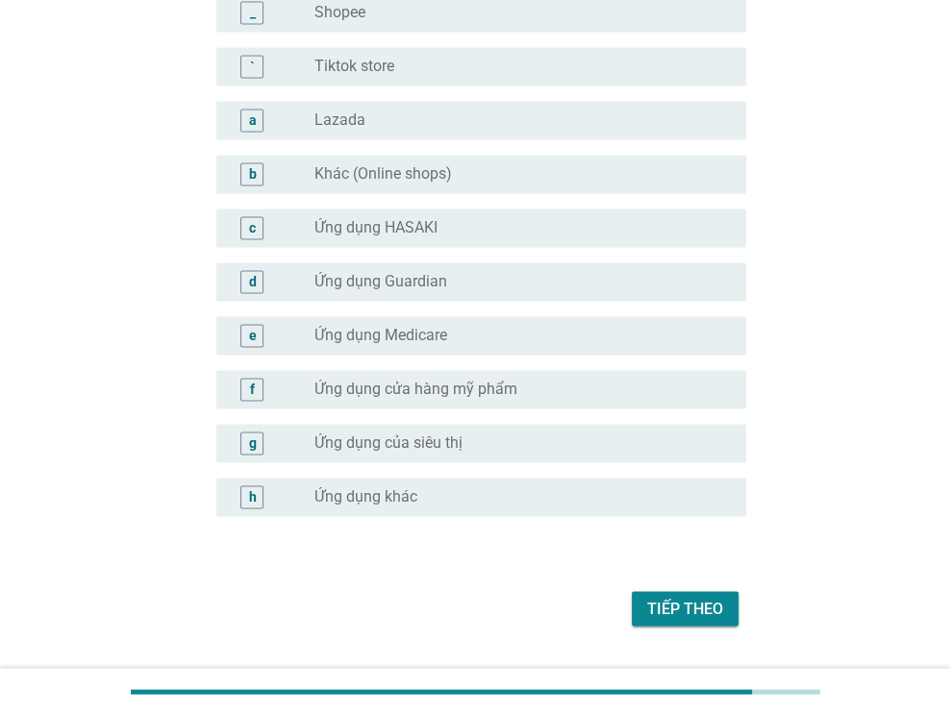
click at [665, 604] on div "Tiếp theo" at bounding box center [685, 608] width 76 height 23
